Goal: Navigation & Orientation: Find specific page/section

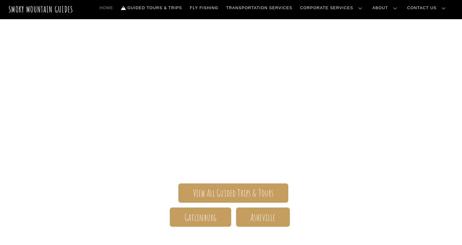
click at [162, 172] on div "Smoky Mountain Guides The ONLY one-stop, full Service Guide Company for the Gat…" at bounding box center [231, 173] width 354 height 170
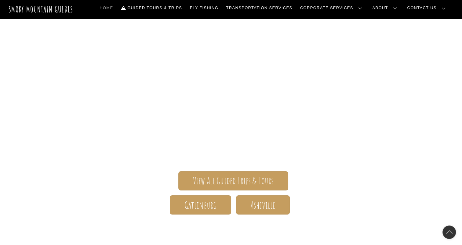
scroll to position [73, 0]
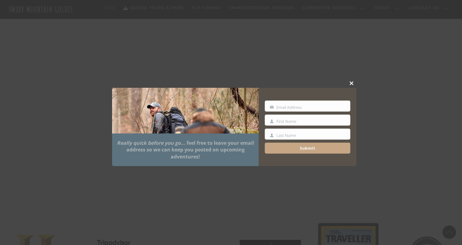
click at [352, 79] on button "Close this module" at bounding box center [351, 83] width 9 height 9
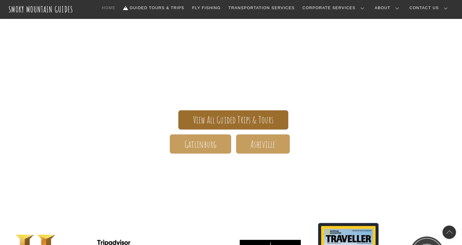
click at [205, 120] on span "View All Guided Trips & Tours" at bounding box center [233, 120] width 81 height 6
click at [255, 117] on span "View All Guided Trips & Tours" at bounding box center [233, 120] width 81 height 6
click at [197, 117] on span "View All Guided Trips & Tours" at bounding box center [233, 120] width 81 height 6
click at [248, 118] on span "View All Guided Trips & Tours" at bounding box center [233, 120] width 81 height 6
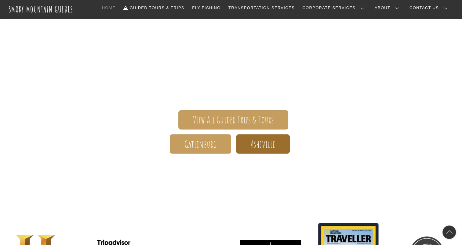
click at [259, 148] on span "Asheville" at bounding box center [262, 144] width 25 height 6
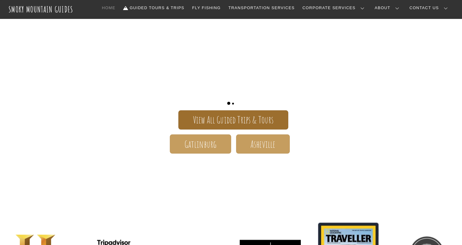
click at [184, 118] on link "View All Guided Trips & Tours" at bounding box center [233, 119] width 110 height 19
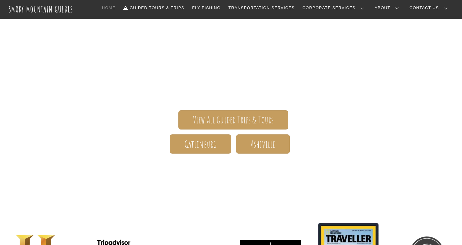
click at [49, 166] on div "Smoky Mountain Guides The ONLY one-stop, full Service Guide Company for the Gat…" at bounding box center [231, 102] width 462 height 313
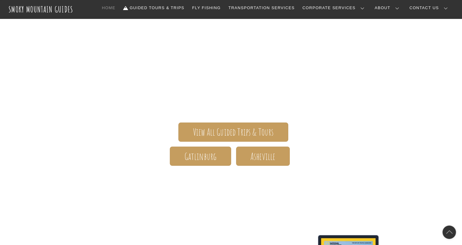
scroll to position [73, 0]
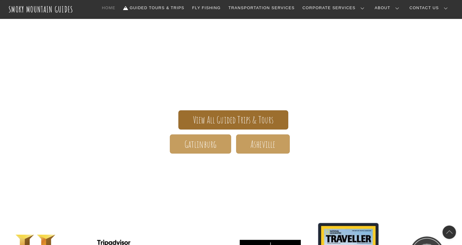
click at [219, 114] on link "View All Guided Trips & Tours" at bounding box center [233, 119] width 110 height 19
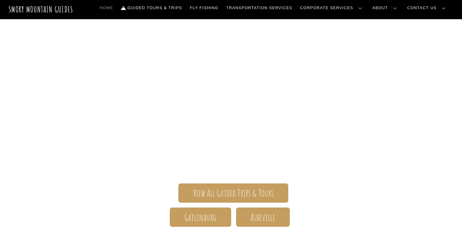
click at [50, 123] on div "Smoky Mountain Guides The ONLY one-stop, full Service Guide Company for the Gat…" at bounding box center [231, 175] width 462 height 313
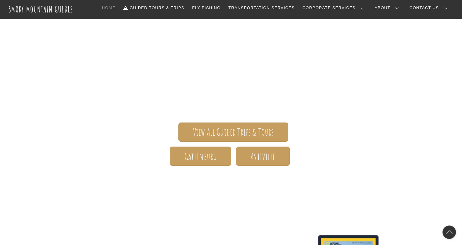
scroll to position [49, 0]
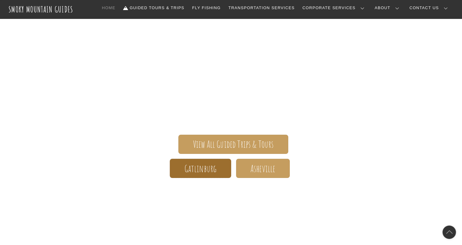
click at [209, 172] on span "Gatlinburg" at bounding box center [200, 169] width 32 height 6
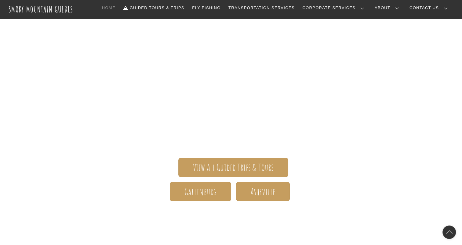
scroll to position [27, 0]
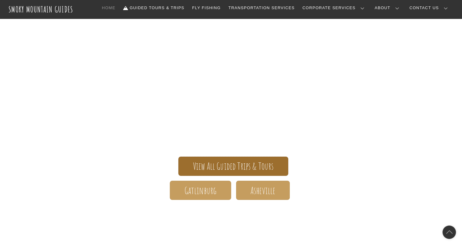
click at [184, 164] on link "View All Guided Trips & Tours" at bounding box center [233, 166] width 110 height 19
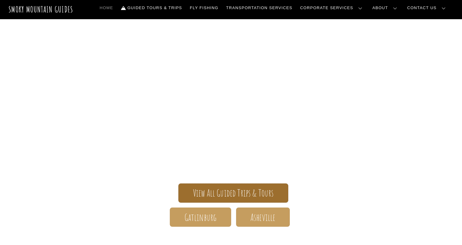
click at [197, 190] on span "View All Guided Trips & Tours" at bounding box center [233, 193] width 81 height 6
